Goal: Task Accomplishment & Management: Manage account settings

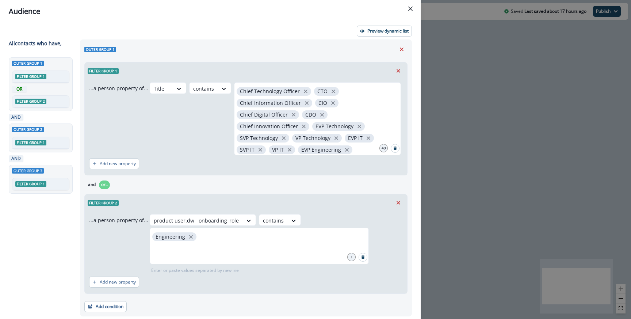
scroll to position [199, 0]
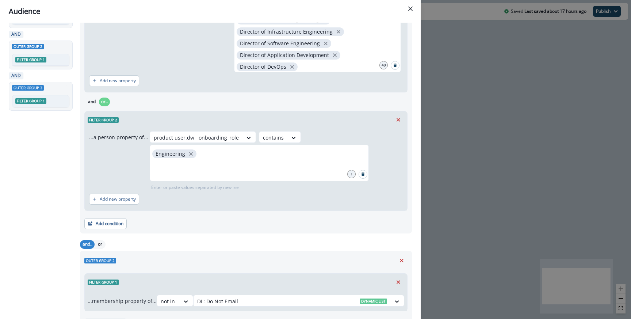
click at [472, 142] on div "Audience Preview dynamic list All contact s who have, Outer group 1 Filter grou…" at bounding box center [315, 159] width 631 height 319
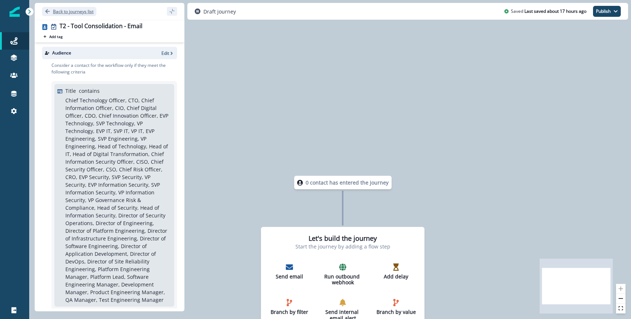
click at [68, 14] on p "Back to journeys list" at bounding box center [73, 11] width 41 height 6
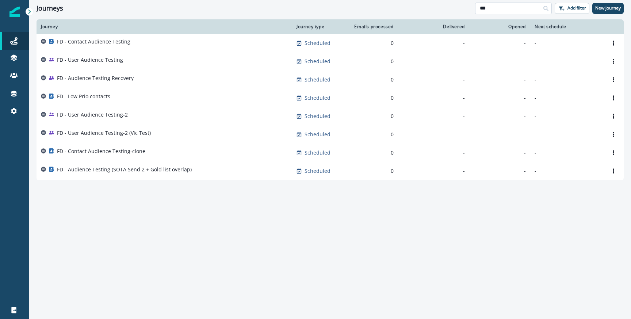
click at [503, 9] on input "**" at bounding box center [513, 9] width 77 height 12
type input "*"
click at [368, 15] on div "Journeys Add filter New journey" at bounding box center [330, 8] width 602 height 16
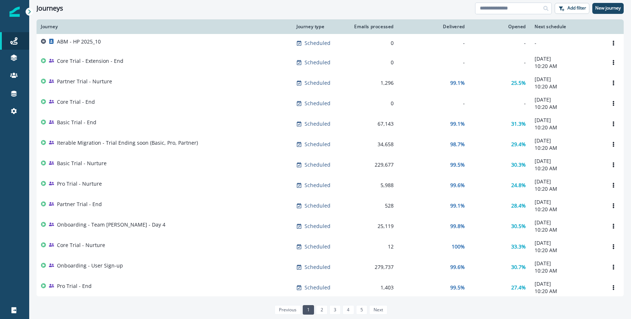
click at [501, 12] on input at bounding box center [513, 9] width 77 height 12
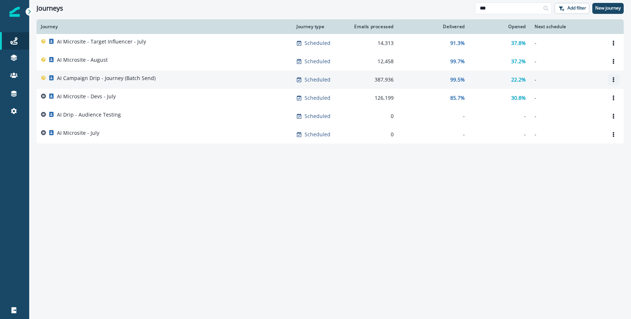
type input "**"
click at [610, 82] on button "Options" at bounding box center [614, 79] width 12 height 11
click at [576, 94] on button "Clone" at bounding box center [578, 97] width 81 height 12
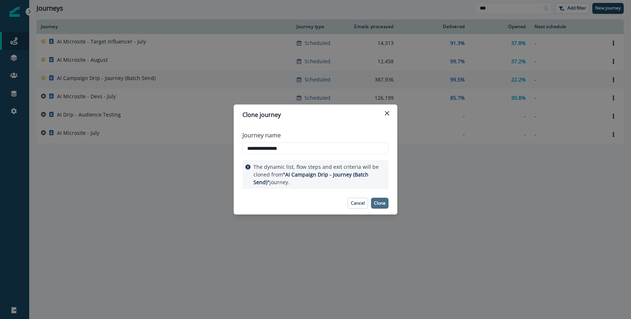
type input "**********"
click at [383, 201] on p "Clone" at bounding box center [380, 203] width 12 height 5
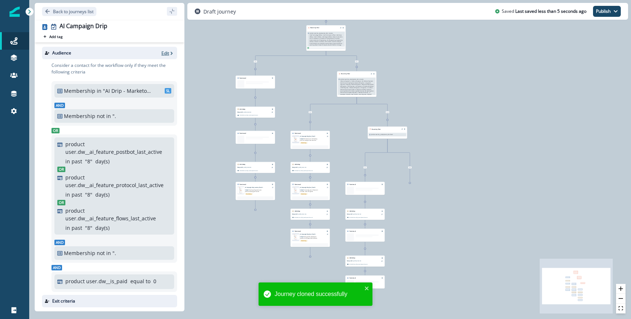
click at [169, 51] on icon "button" at bounding box center [171, 53] width 5 height 5
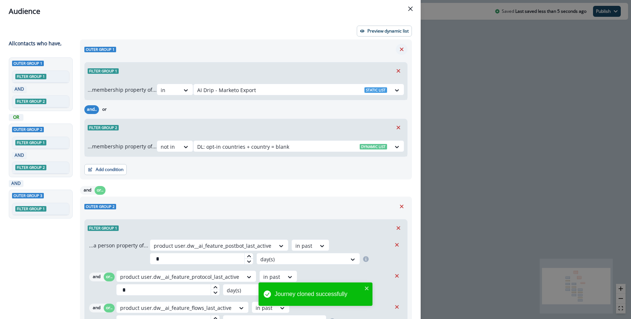
click at [402, 47] on icon "Remove" at bounding box center [402, 49] width 7 height 7
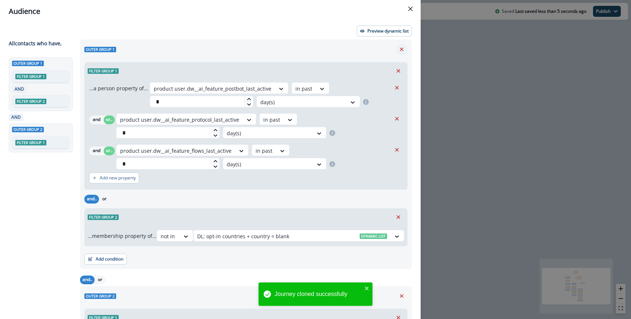
click at [402, 47] on icon "Remove" at bounding box center [402, 49] width 7 height 7
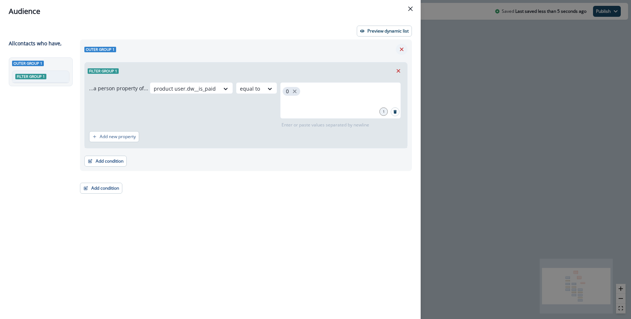
click at [402, 47] on icon "Remove" at bounding box center [402, 49] width 7 height 7
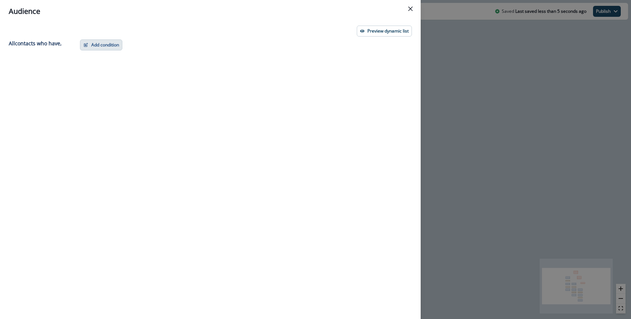
click at [107, 42] on button "Add condition" at bounding box center [101, 44] width 42 height 11
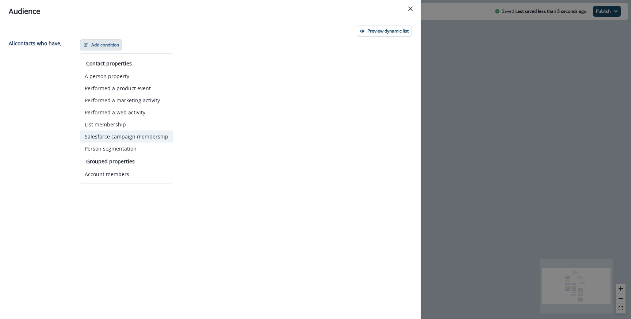
click at [108, 136] on button "Salesforce campaign membership" at bounding box center [126, 136] width 92 height 12
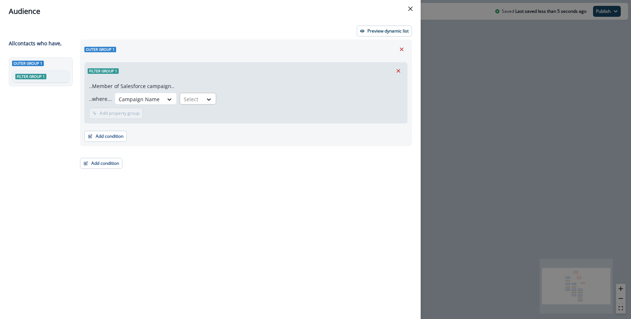
click at [200, 101] on div "Select" at bounding box center [191, 99] width 23 height 12
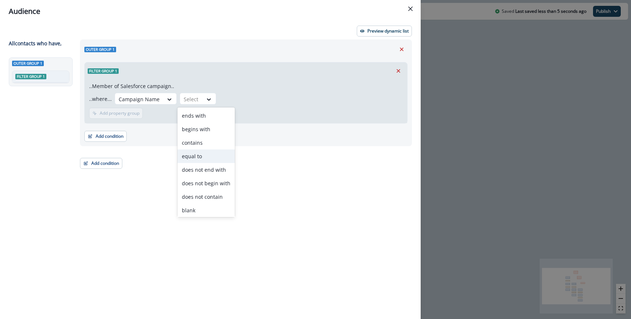
click at [202, 153] on div "equal to" at bounding box center [206, 156] width 57 height 14
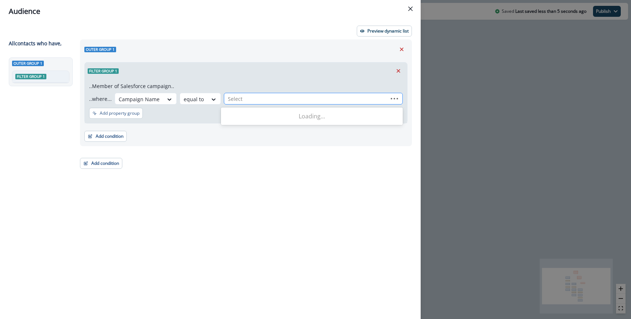
click at [242, 102] on div at bounding box center [306, 98] width 156 height 9
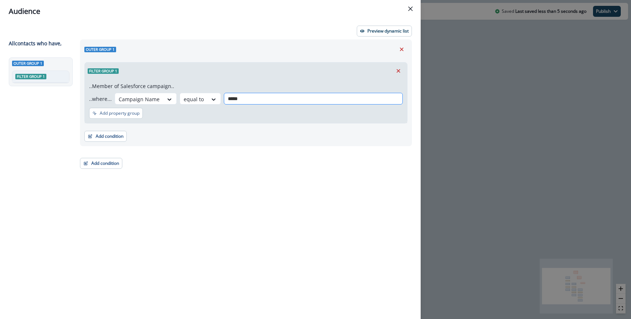
type input "******"
click at [339, 45] on div "Outer group 1" at bounding box center [245, 49] width 323 height 11
click at [455, 72] on div "Audience Preview dynamic list All contact s who have, Outer group 1 Filter grou…" at bounding box center [315, 159] width 631 height 319
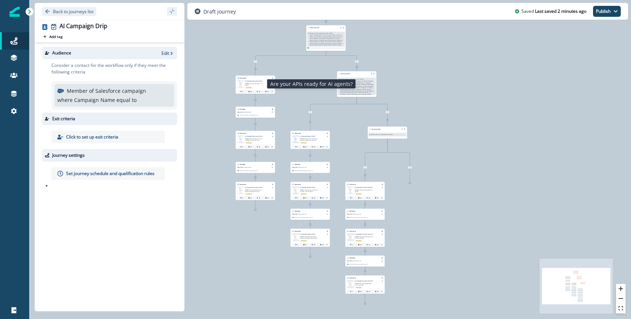
click at [258, 84] on span "Are your APIs ready for AI agents?" at bounding box center [254, 84] width 18 height 3
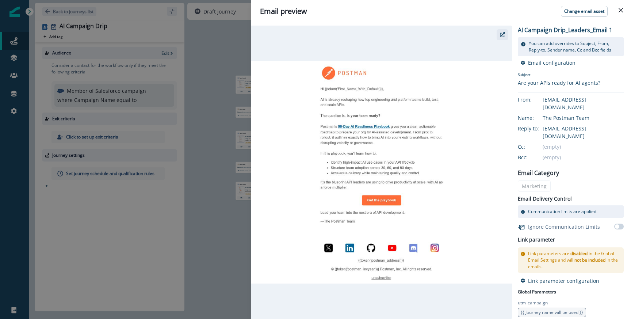
click at [506, 32] on button "button" at bounding box center [503, 34] width 12 height 11
click at [506, 31] on button "button" at bounding box center [503, 34] width 12 height 11
click at [243, 92] on div "Email preview Change email asset AI Campaign Drip_Leaders_Email 1 You can add o…" at bounding box center [315, 159] width 631 height 319
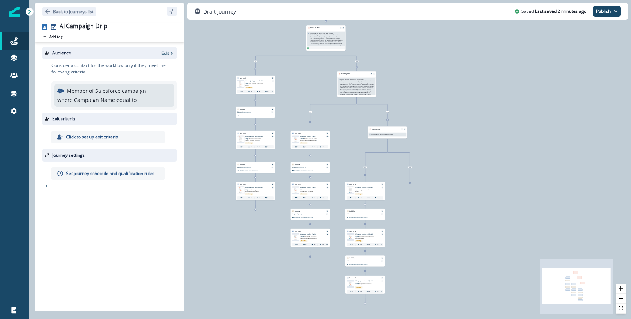
click at [327, 136] on div at bounding box center [328, 137] width 2 height 2
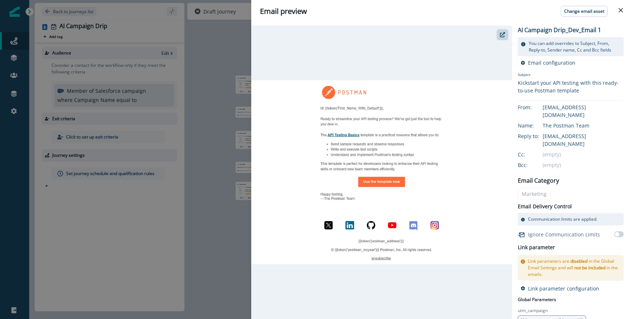
click at [511, 36] on div at bounding box center [381, 172] width 261 height 293
click at [509, 36] on div at bounding box center [381, 172] width 261 height 293
click at [506, 35] on button "button" at bounding box center [503, 34] width 12 height 11
click at [227, 113] on div "Email preview Change email asset AI Campaign Drip_Dev_Email 1 You can add overr…" at bounding box center [315, 159] width 631 height 319
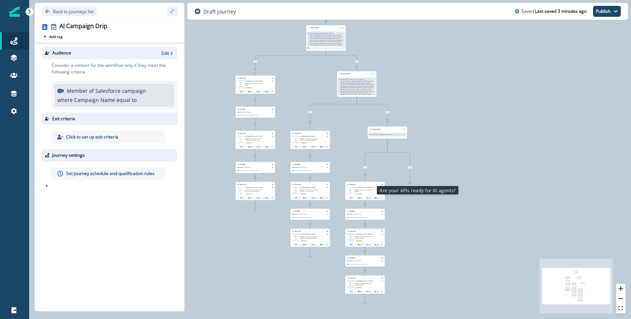
click at [370, 189] on span "Are your APIs ready for AI agents?" at bounding box center [364, 190] width 18 height 3
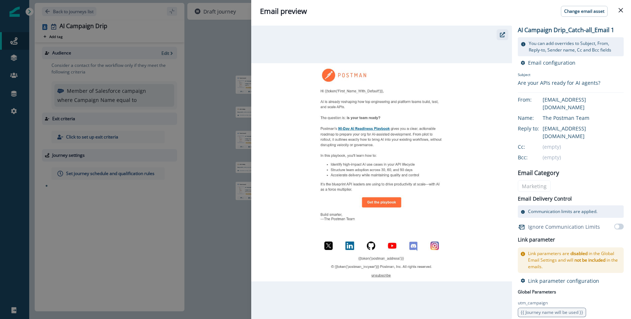
click at [504, 35] on icon "button" at bounding box center [502, 34] width 5 height 5
click at [193, 98] on div "Email preview Change email asset AI Campaign Drip_Catch-all_Email 1 You can add…" at bounding box center [315, 159] width 631 height 319
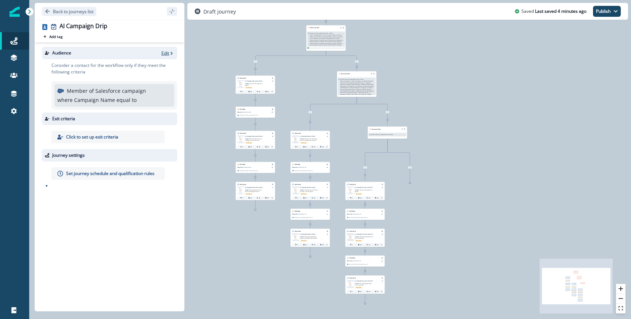
click at [162, 52] on p "Edit" at bounding box center [166, 53] width 8 height 6
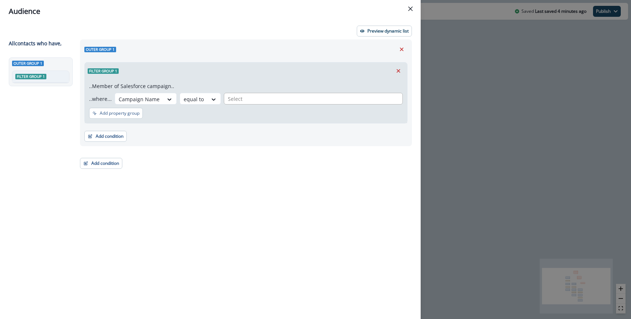
click at [248, 96] on div at bounding box center [313, 98] width 171 height 9
type input "**********"
click at [319, 119] on p "2025_07_Nurture_AI Campaign Emails" at bounding box center [304, 119] width 92 height 8
click at [294, 80] on div "..Member of Salesforce campaign.. ..where... Campaign Name equal to 2025_07_Nur…" at bounding box center [246, 101] width 323 height 44
click at [276, 102] on div "2025_07_Nurture_AI Campaign Emails" at bounding box center [276, 99] width 96 height 10
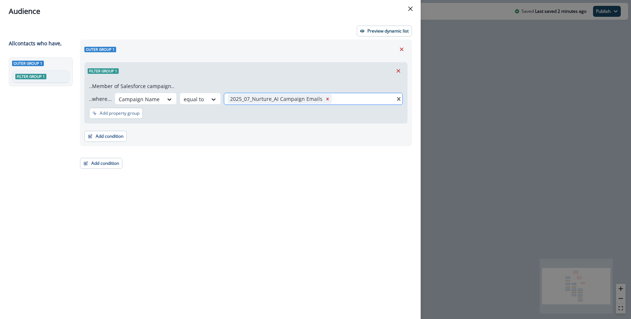
click at [301, 101] on div "2025_07_Nurture_AI Campaign Emails" at bounding box center [276, 99] width 96 height 10
click at [444, 123] on div "Audience Preview dynamic list All contact s who have, Outer group 1 Filter grou…" at bounding box center [315, 159] width 631 height 319
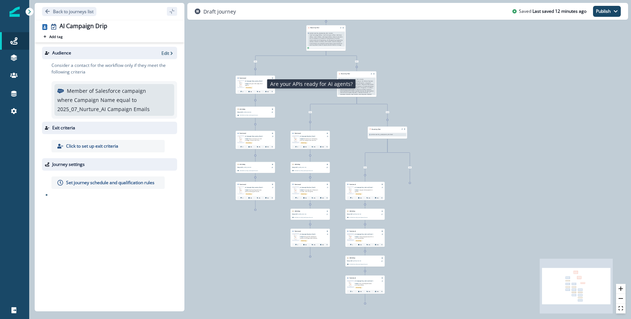
click at [257, 82] on p "Subject: Are your APIs ready for AI agents?" at bounding box center [254, 84] width 19 height 4
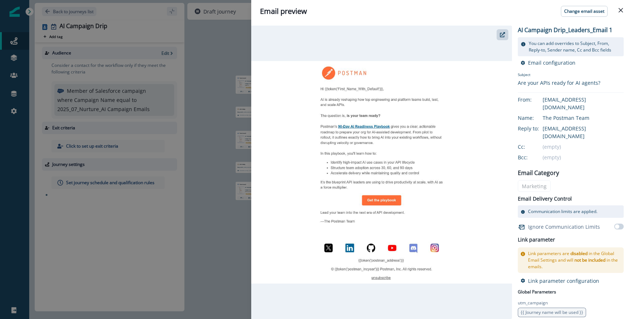
click at [134, 110] on div "Email preview Change email asset AI Campaign Drip_Leaders_Email 1 You can add o…" at bounding box center [315, 159] width 631 height 319
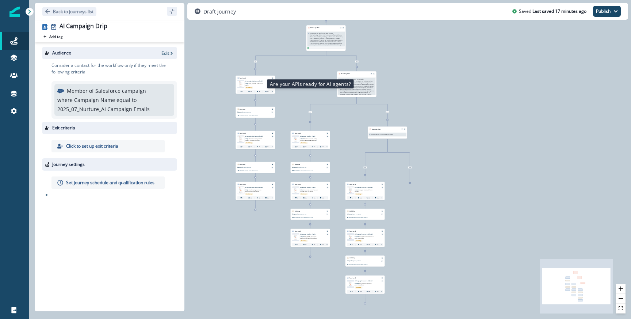
click at [251, 83] on span "Are your APIs ready for AI agents?" at bounding box center [254, 84] width 18 height 3
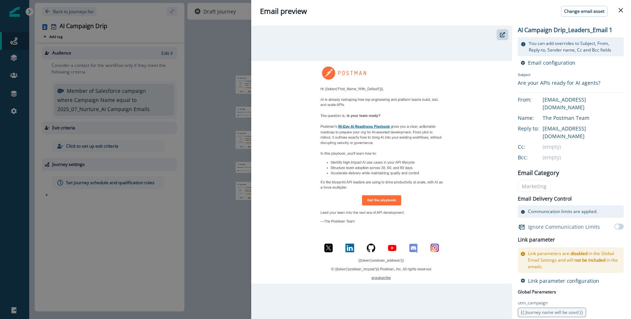
click at [505, 27] on div at bounding box center [381, 172] width 261 height 293
click at [505, 30] on button "button" at bounding box center [503, 34] width 12 height 11
click at [223, 46] on div "Email preview Change email asset AI Campaign Drip_Leaders_Email 1 You can add o…" at bounding box center [315, 159] width 631 height 319
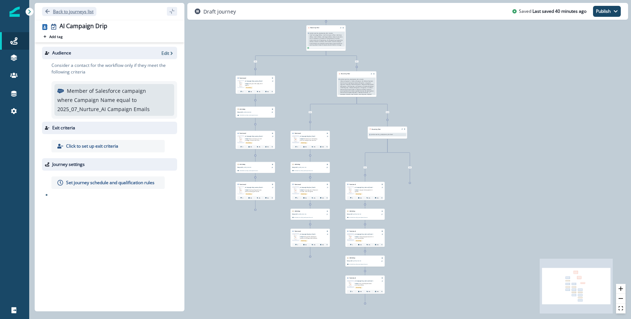
click at [80, 14] on p "Back to journeys list" at bounding box center [73, 11] width 41 height 6
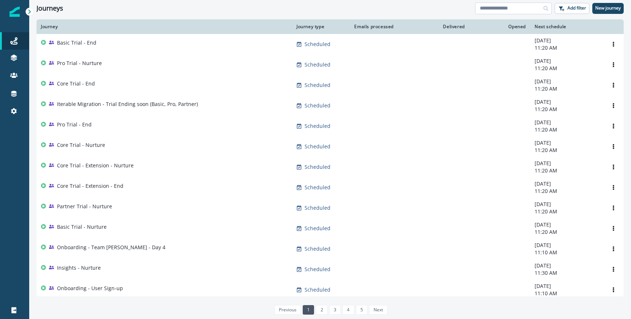
click at [502, 13] on input at bounding box center [513, 9] width 77 height 12
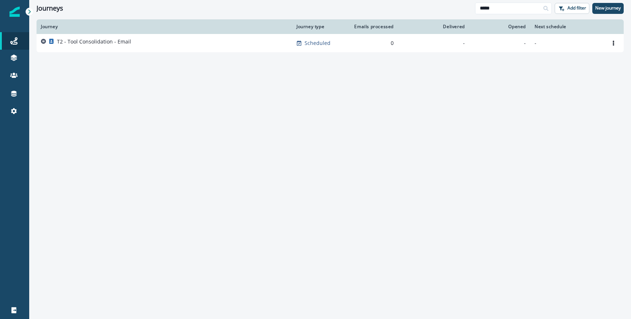
type input "****"
click at [86, 40] on p "T2 - Tool Consolidation - Email" at bounding box center [94, 41] width 74 height 7
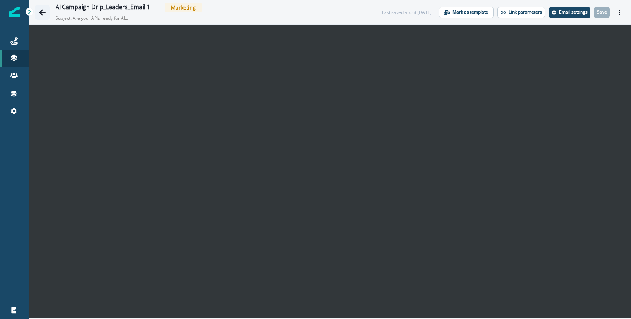
click at [45, 13] on icon "Go back" at bounding box center [42, 12] width 7 height 7
click at [620, 9] on button "Actions" at bounding box center [620, 12] width 12 height 11
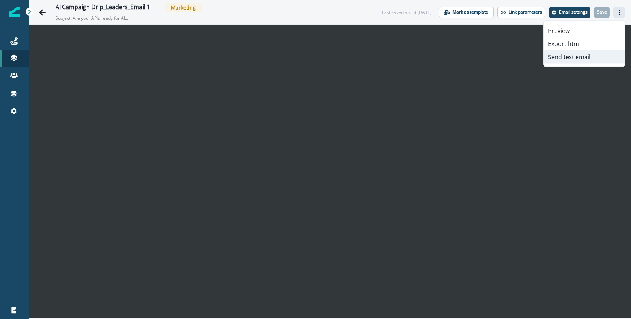
click at [570, 58] on button "Send test email" at bounding box center [584, 56] width 81 height 13
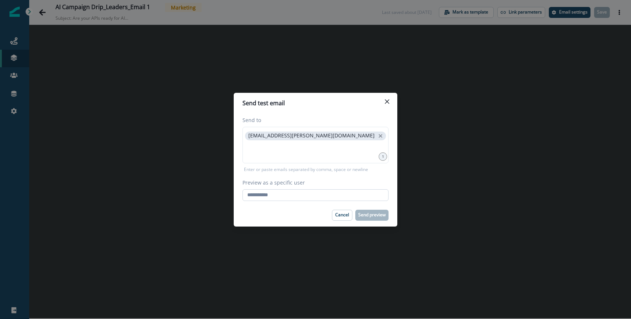
click at [272, 193] on input "Preview as a specific user" at bounding box center [316, 195] width 146 height 12
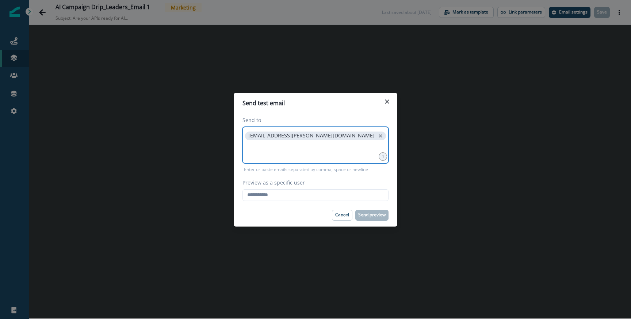
click at [271, 151] on input at bounding box center [316, 151] width 144 height 15
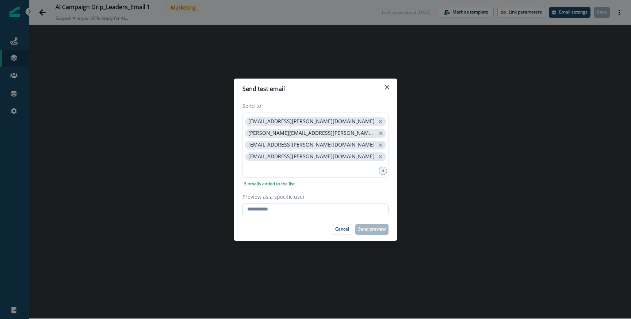
click at [260, 212] on input "Preview as a specific user" at bounding box center [316, 210] width 146 height 12
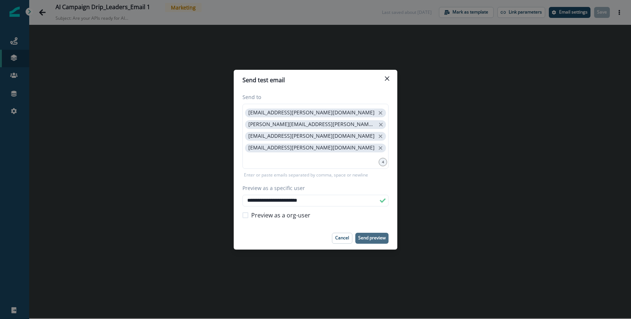
type input "**********"
click at [373, 239] on p "Send preview" at bounding box center [371, 237] width 27 height 5
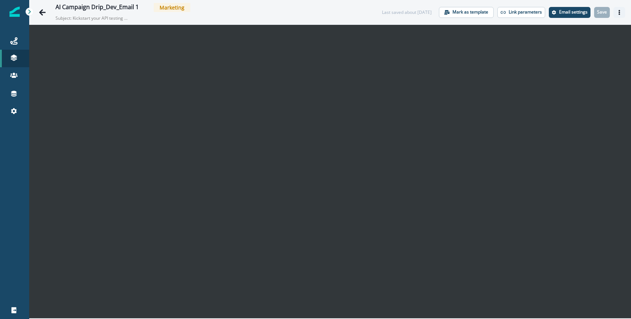
click at [622, 10] on icon "Actions" at bounding box center [619, 12] width 5 height 5
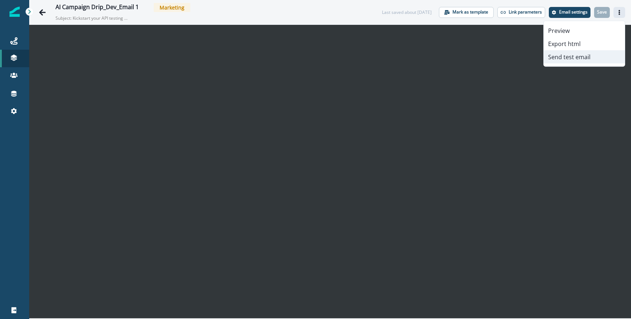
click at [558, 59] on button "Send test email" at bounding box center [584, 56] width 81 height 13
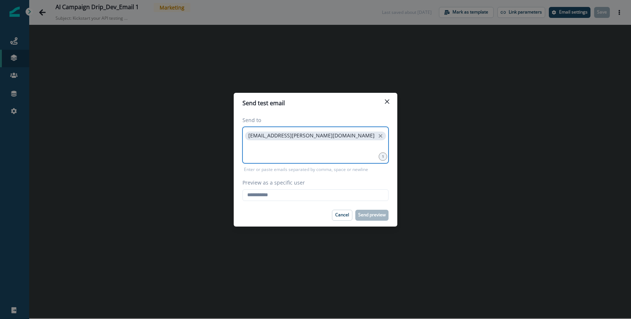
click at [291, 155] on input at bounding box center [316, 151] width 144 height 15
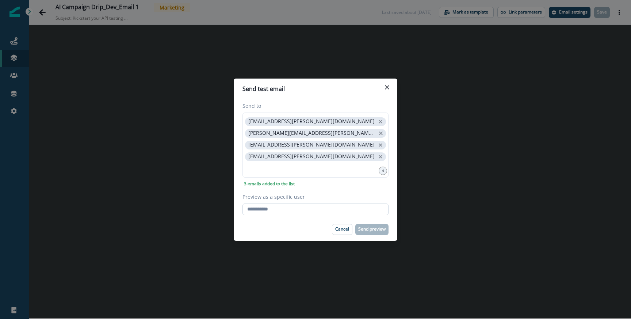
click at [269, 209] on input "Preview as a specific user" at bounding box center [316, 210] width 146 height 12
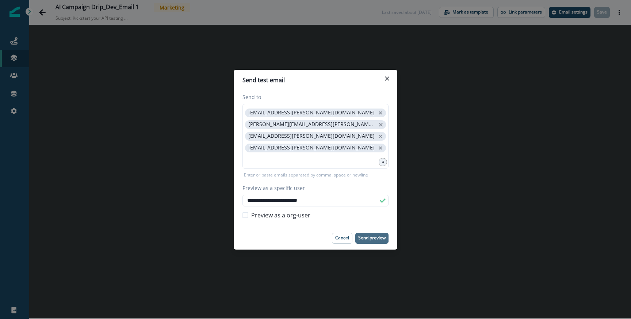
type input "**********"
click at [370, 233] on button "Send preview" at bounding box center [372, 238] width 33 height 11
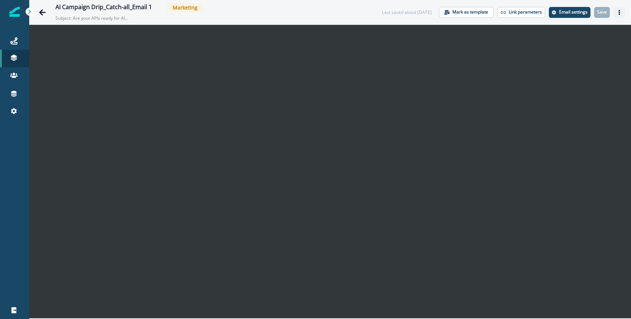
click at [618, 11] on icon "Actions" at bounding box center [619, 12] width 5 height 5
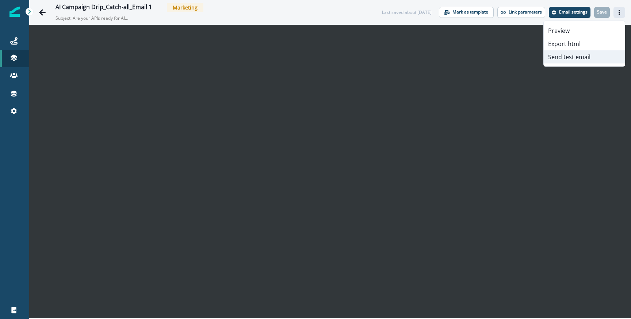
click at [569, 54] on button "Send test email" at bounding box center [584, 56] width 81 height 13
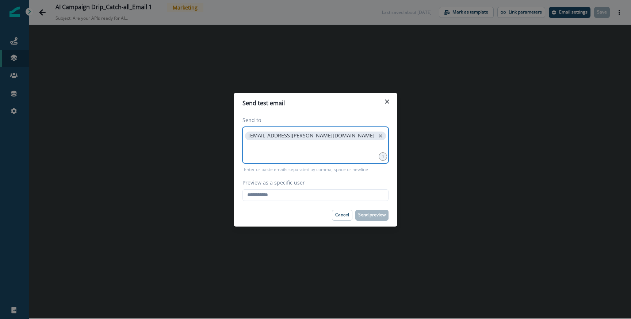
click at [326, 150] on input at bounding box center [316, 151] width 144 height 15
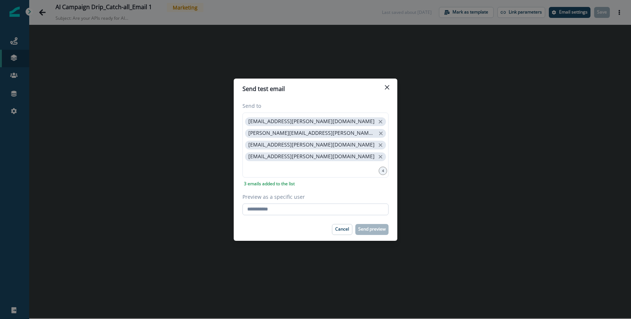
click at [286, 210] on input "Preview as a specific user" at bounding box center [316, 210] width 146 height 12
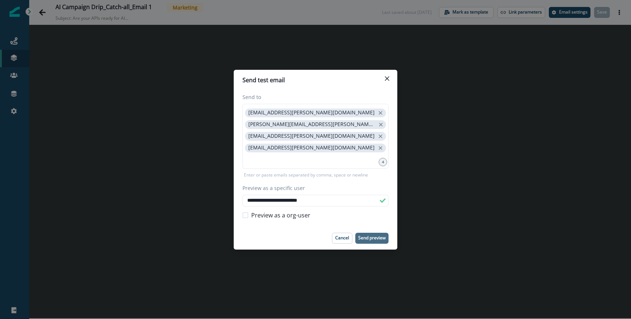
type input "**********"
click at [379, 236] on p "Send preview" at bounding box center [371, 237] width 27 height 5
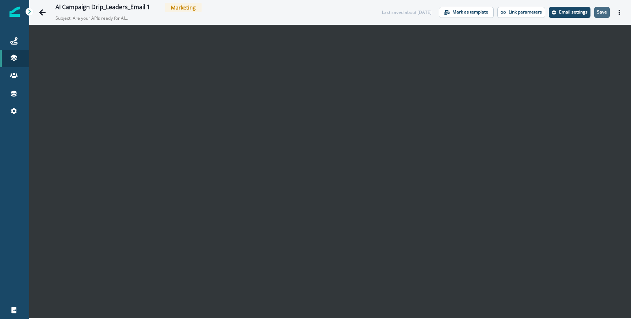
click at [601, 13] on p "Save" at bounding box center [602, 12] width 10 height 5
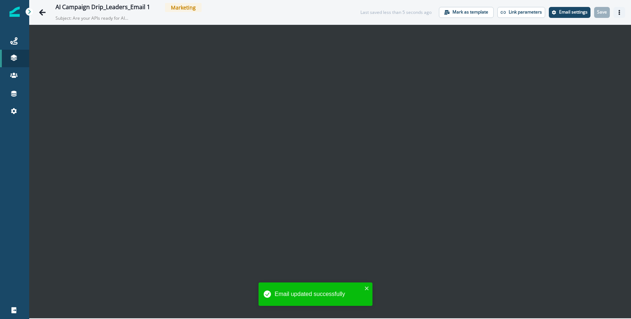
click at [619, 11] on icon "Actions" at bounding box center [619, 12] width 5 height 5
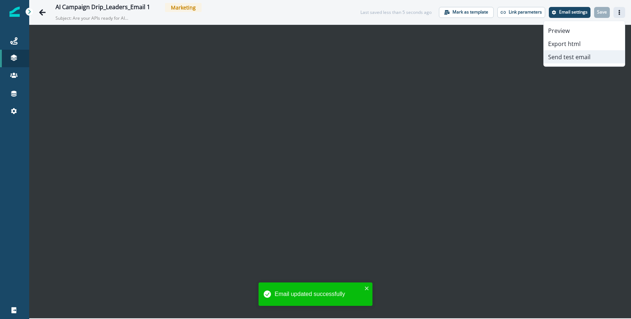
click at [557, 57] on button "Send test email" at bounding box center [584, 56] width 81 height 13
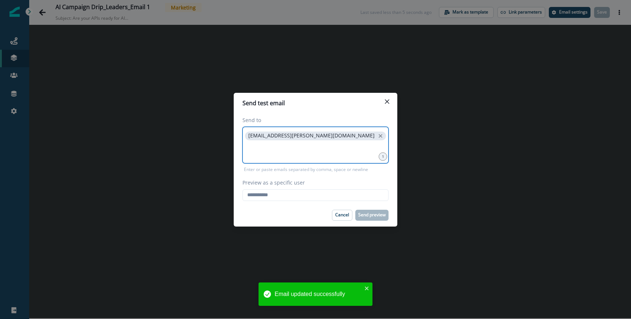
click at [270, 155] on input at bounding box center [316, 151] width 144 height 15
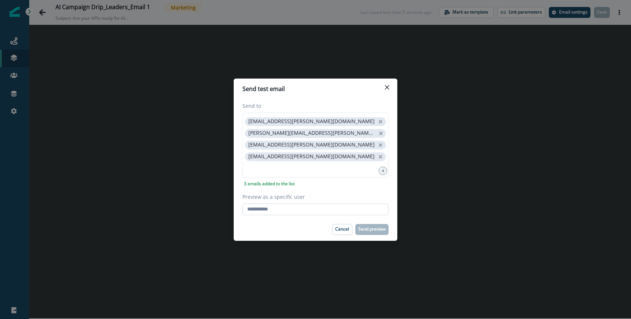
click at [266, 204] on input "Preview as a specific user" at bounding box center [316, 210] width 146 height 12
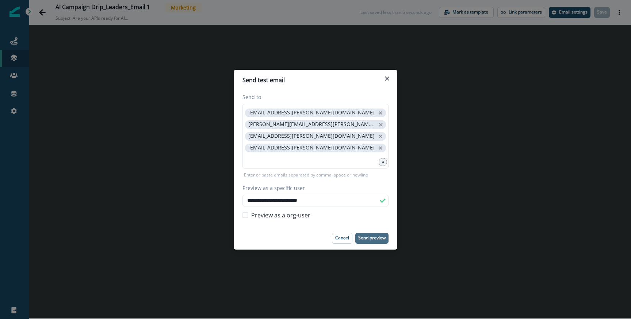
type input "**********"
click at [364, 237] on p "Send preview" at bounding box center [371, 237] width 27 height 5
click at [158, 29] on div "**********" at bounding box center [315, 159] width 631 height 319
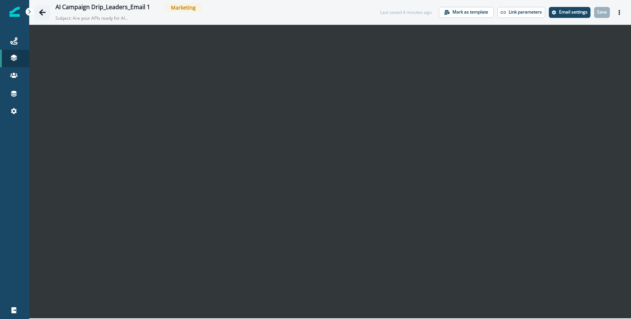
click at [44, 14] on icon "Go back" at bounding box center [42, 12] width 7 height 7
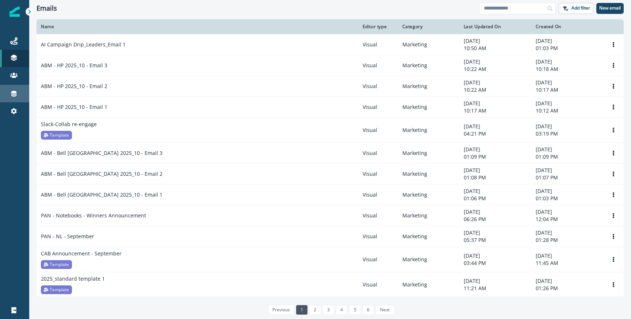
click at [14, 97] on div "Connections" at bounding box center [14, 93] width 23 height 9
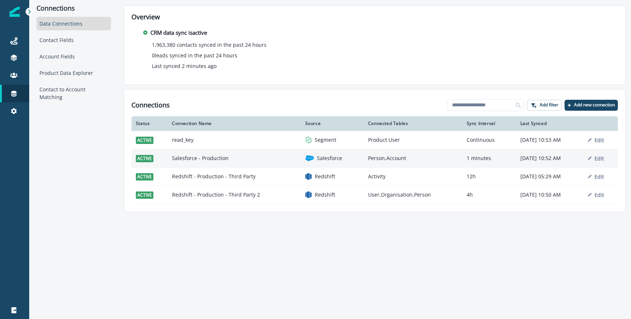
click at [236, 159] on td "Salesforce - Production" at bounding box center [234, 158] width 133 height 18
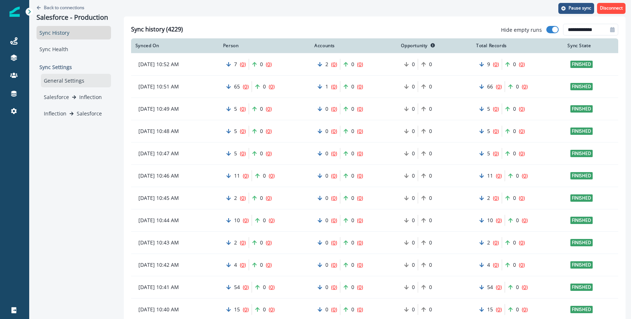
click at [68, 83] on div "General Settings" at bounding box center [76, 81] width 70 height 14
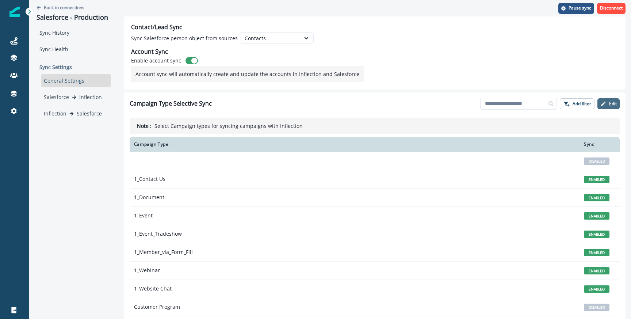
click at [603, 106] on icon "button" at bounding box center [604, 104] width 6 height 6
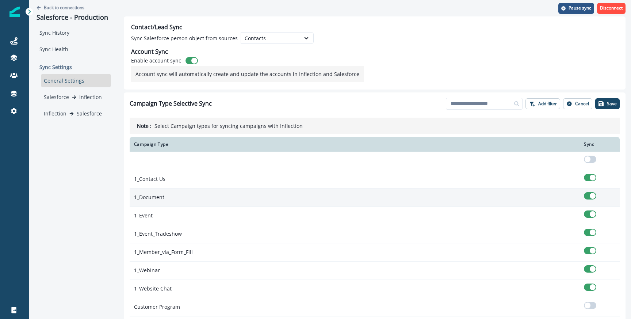
scroll to position [131, 0]
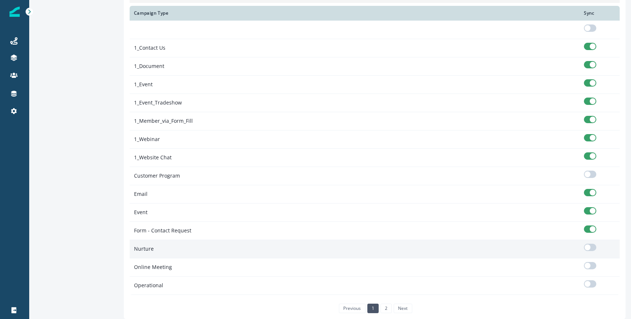
click at [589, 247] on span at bounding box center [588, 247] width 6 height 6
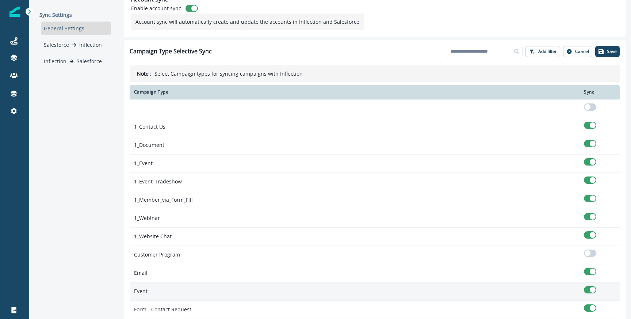
scroll to position [0, 0]
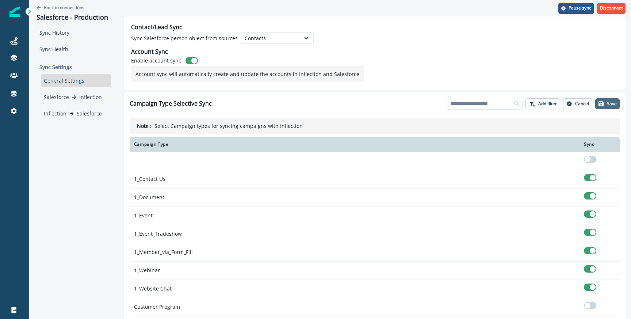
click at [608, 102] on p "Save" at bounding box center [612, 103] width 10 height 5
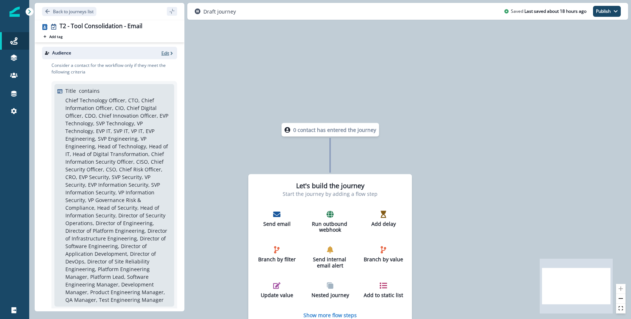
click at [170, 53] on icon "button" at bounding box center [171, 53] width 5 height 5
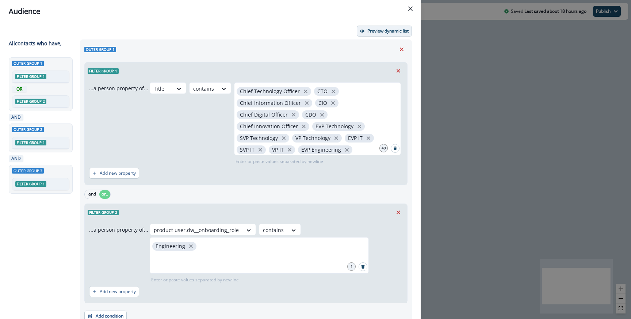
click at [376, 34] on button "Preview dynamic list" at bounding box center [384, 31] width 55 height 11
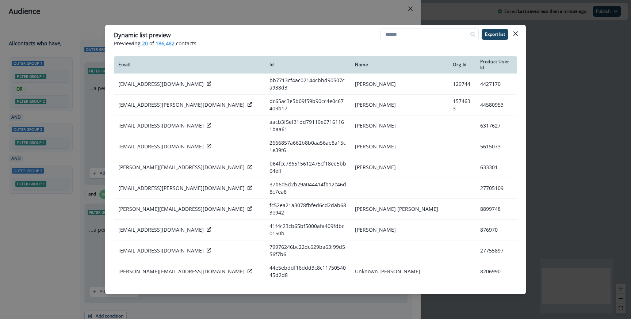
click at [191, 18] on div "Dynamic list preview Previewing 20 of 186,482 contacts Export list Email Id Nam…" at bounding box center [315, 159] width 631 height 319
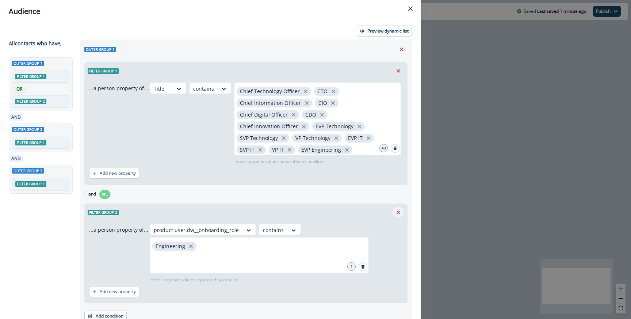
click at [396, 209] on icon "Remove" at bounding box center [398, 212] width 7 height 7
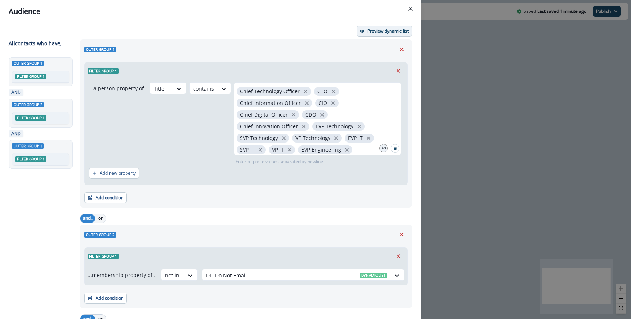
click at [381, 33] on p "Preview dynamic list" at bounding box center [388, 31] width 41 height 5
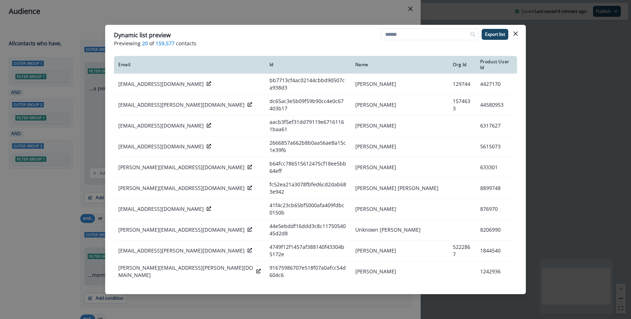
click at [221, 25] on header "Dynamic list preview Previewing 20 of 159,577 contacts Export list" at bounding box center [315, 39] width 421 height 28
click at [221, 22] on div "Dynamic list preview Previewing 20 of 159,577 contacts Export list Email Id Nam…" at bounding box center [315, 159] width 631 height 319
